Goal: Use online tool/utility: Utilize a website feature to perform a specific function

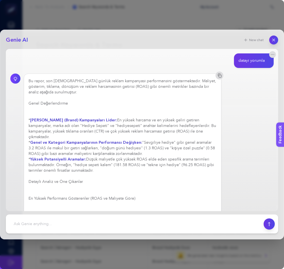
click at [271, 46] on div "Genie AI New chat datayı yorumla Bu rapor, son [DEMOGRAPHIC_DATA] günlük reklam…" at bounding box center [142, 134] width 284 height 209
click at [274, 43] on button "button" at bounding box center [273, 39] width 9 height 9
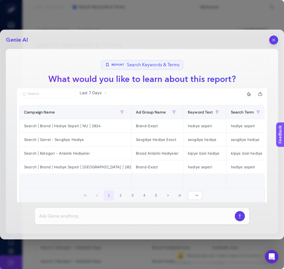
click at [119, 220] on div at bounding box center [142, 216] width 214 height 17
click at [130, 220] on div at bounding box center [142, 216] width 214 height 17
click at [132, 217] on input at bounding box center [135, 216] width 193 height 7
type input "datayı yorumla"
